Goal: Navigation & Orientation: Find specific page/section

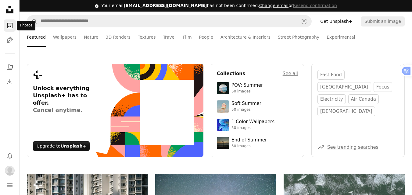
click at [12, 29] on icon "A photo" at bounding box center [9, 25] width 7 height 7
click at [9, 25] on icon "A photo" at bounding box center [9, 25] width 7 height 7
click at [13, 10] on icon at bounding box center [9, 9] width 7 height 7
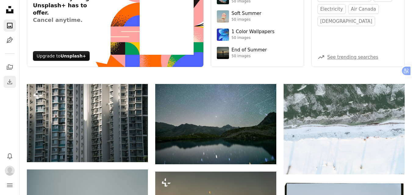
scroll to position [61, 0]
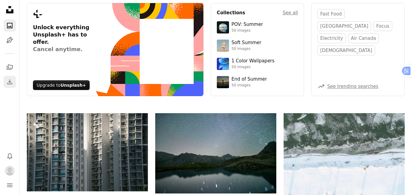
click at [11, 79] on icon "Download" at bounding box center [9, 81] width 7 height 7
